Goal: Communication & Community: Answer question/provide support

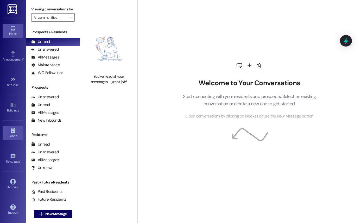
click at [15, 136] on div "Leads" at bounding box center [13, 136] width 26 height 5
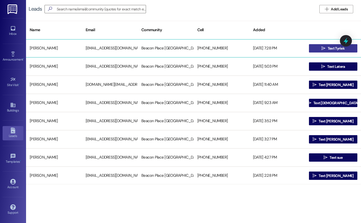
click at [317, 48] on button " Text Tyriek" at bounding box center [333, 48] width 49 height 8
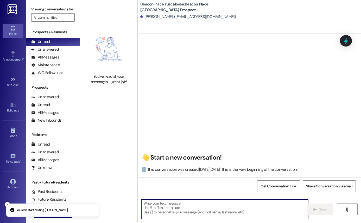
click at [165, 207] on textarea at bounding box center [224, 210] width 167 height 20
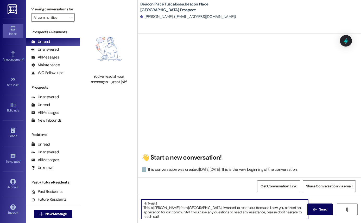
type textarea "Hi Tyriek! This is [PERSON_NAME] from [GEOGRAPHIC_DATA]. I wanted to reach out …"
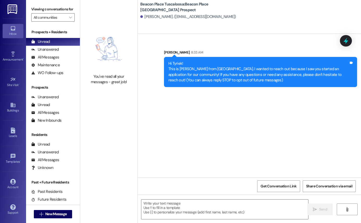
drag, startPoint x: 166, startPoint y: 65, endPoint x: 248, endPoint y: 85, distance: 84.5
click at [248, 85] on div "Hi Tyriek! This is [PERSON_NAME] from [GEOGRAPHIC_DATA]. I wanted to reach out …" at bounding box center [260, 72] width 193 height 30
copy div "Hi Tyriek! This is [PERSON_NAME] from [GEOGRAPHIC_DATA]. I wanted to reach out …"
click at [197, 146] on div "Sent via SMS [PERSON_NAME] 8:33 AM Hi Tyriek! This is [PERSON_NAME] from [GEOGR…" at bounding box center [249, 106] width 223 height 144
drag, startPoint x: 167, startPoint y: 17, endPoint x: 204, endPoint y: 22, distance: 37.1
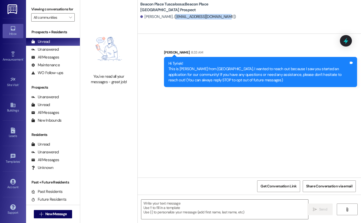
click at [204, 22] on div "Beacon Place [GEOGRAPHIC_DATA]: [GEOGRAPHIC_DATA] [GEOGRAPHIC_DATA] [GEOGRAPHIC…" at bounding box center [249, 17] width 223 height 34
click at [141, 115] on div "Sent via SMS [PERSON_NAME] 8:33 AM Hi Tyriek! This is [PERSON_NAME] from [GEOGR…" at bounding box center [249, 106] width 223 height 144
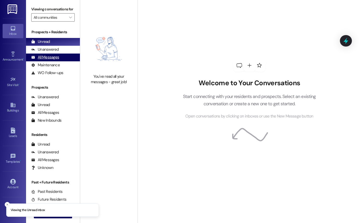
click at [42, 60] on div "All Messages" at bounding box center [45, 57] width 28 height 5
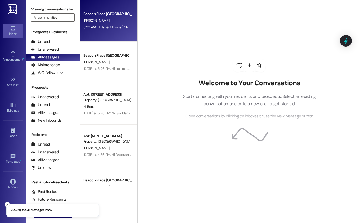
click at [100, 13] on div "Beacon Place [GEOGRAPHIC_DATA] Prospect" at bounding box center [107, 13] width 48 height 5
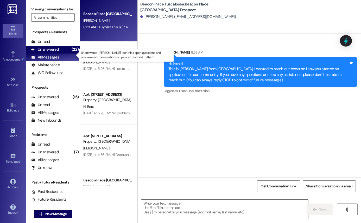
click at [70, 54] on div "(22)" at bounding box center [75, 50] width 10 height 8
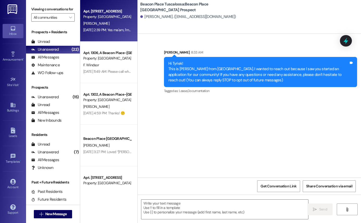
click at [112, 30] on div "[DATE] 2:39 PM: Yes ma'am, I'm sorry again, I'm on my way from work right now […" at bounding box center [141, 30] width 117 height 5
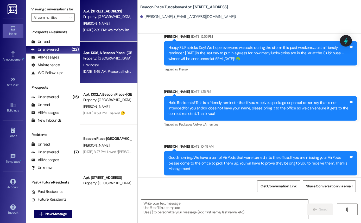
click at [102, 56] on div "Property: [GEOGRAPHIC_DATA] [GEOGRAPHIC_DATA]" at bounding box center [107, 58] width 48 height 5
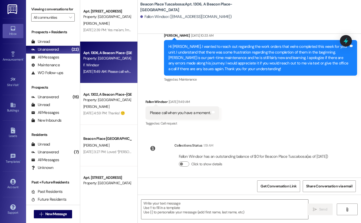
scroll to position [754, 0]
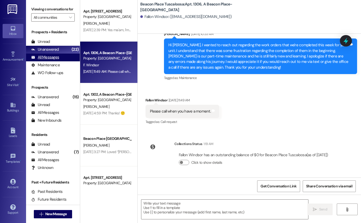
click at [53, 60] on div "All Messages" at bounding box center [45, 57] width 28 height 5
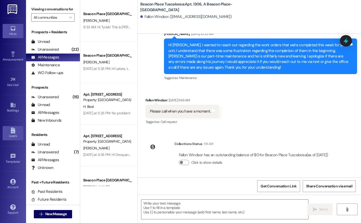
click at [6, 129] on link "Leads" at bounding box center [13, 133] width 21 height 14
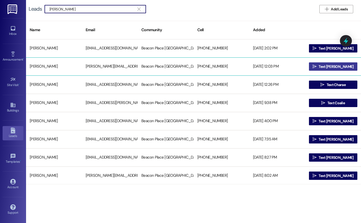
type input "[PERSON_NAME]"
click at [347, 69] on button " Text [PERSON_NAME]" at bounding box center [333, 66] width 49 height 8
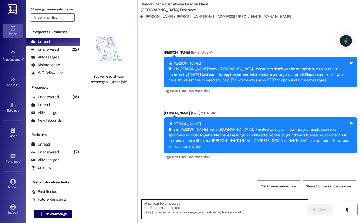
click at [204, 204] on textarea at bounding box center [224, 210] width 167 height 20
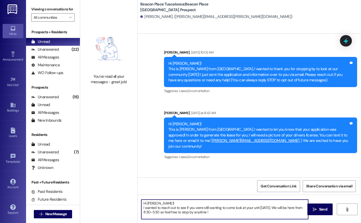
click at [254, 208] on textarea "Hi Charlie! I wanted to reach out to see if you were still wanting to come look…" at bounding box center [224, 210] width 167 height 20
click at [251, 209] on textarea "Hi Charlie! I wanted to reach out to see if you were still wanting to come look…" at bounding box center [224, 210] width 167 height 20
type textarea "Hi Charlie! I wanted to reach out to see if you were still wanting to come look…"
click at [320, 213] on button " Send" at bounding box center [319, 210] width 25 height 12
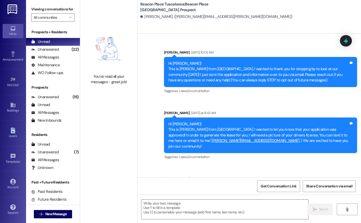
scroll to position [29, 0]
